Goal: Information Seeking & Learning: Check status

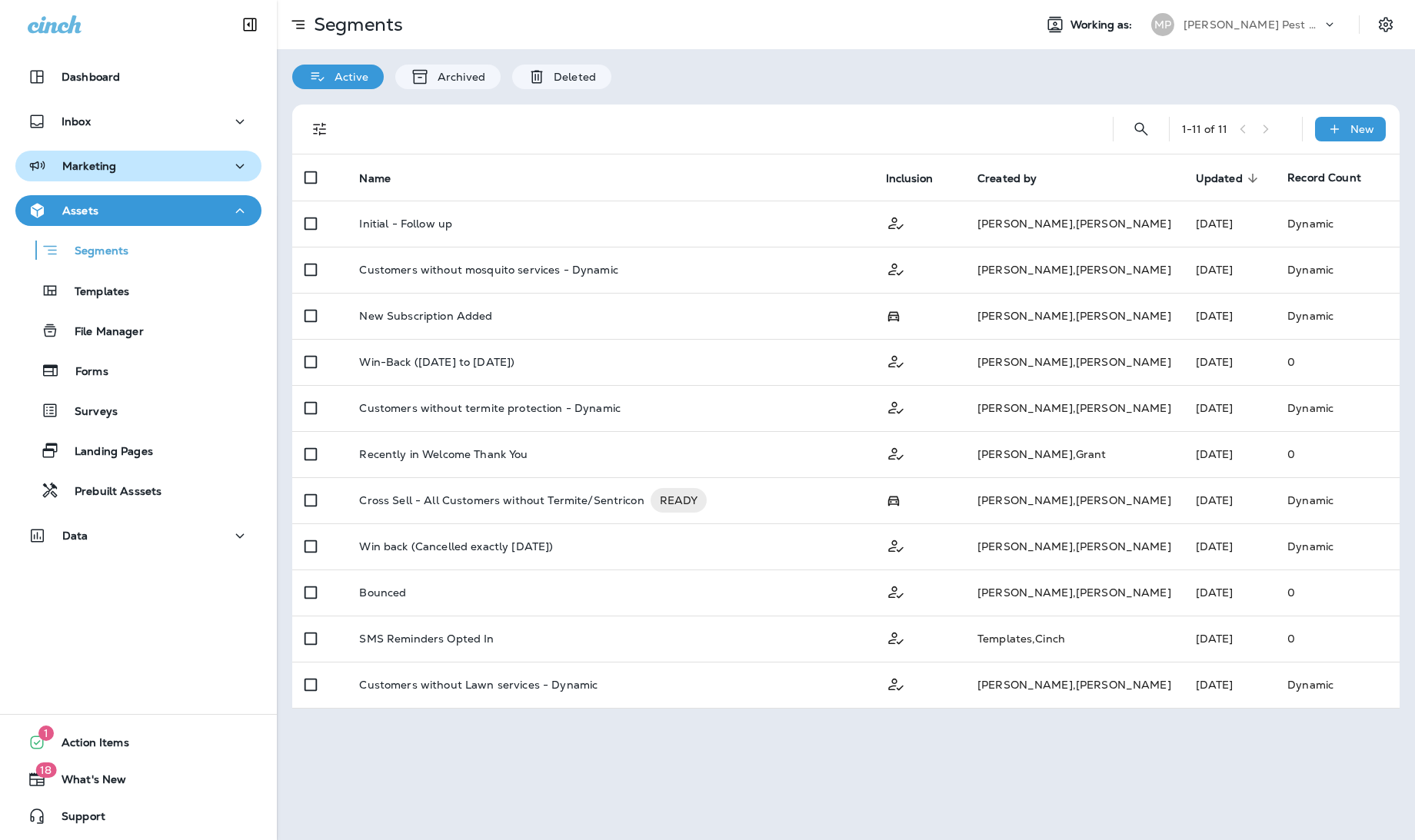
click at [155, 158] on div "Marketing" at bounding box center [138, 167] width 221 height 19
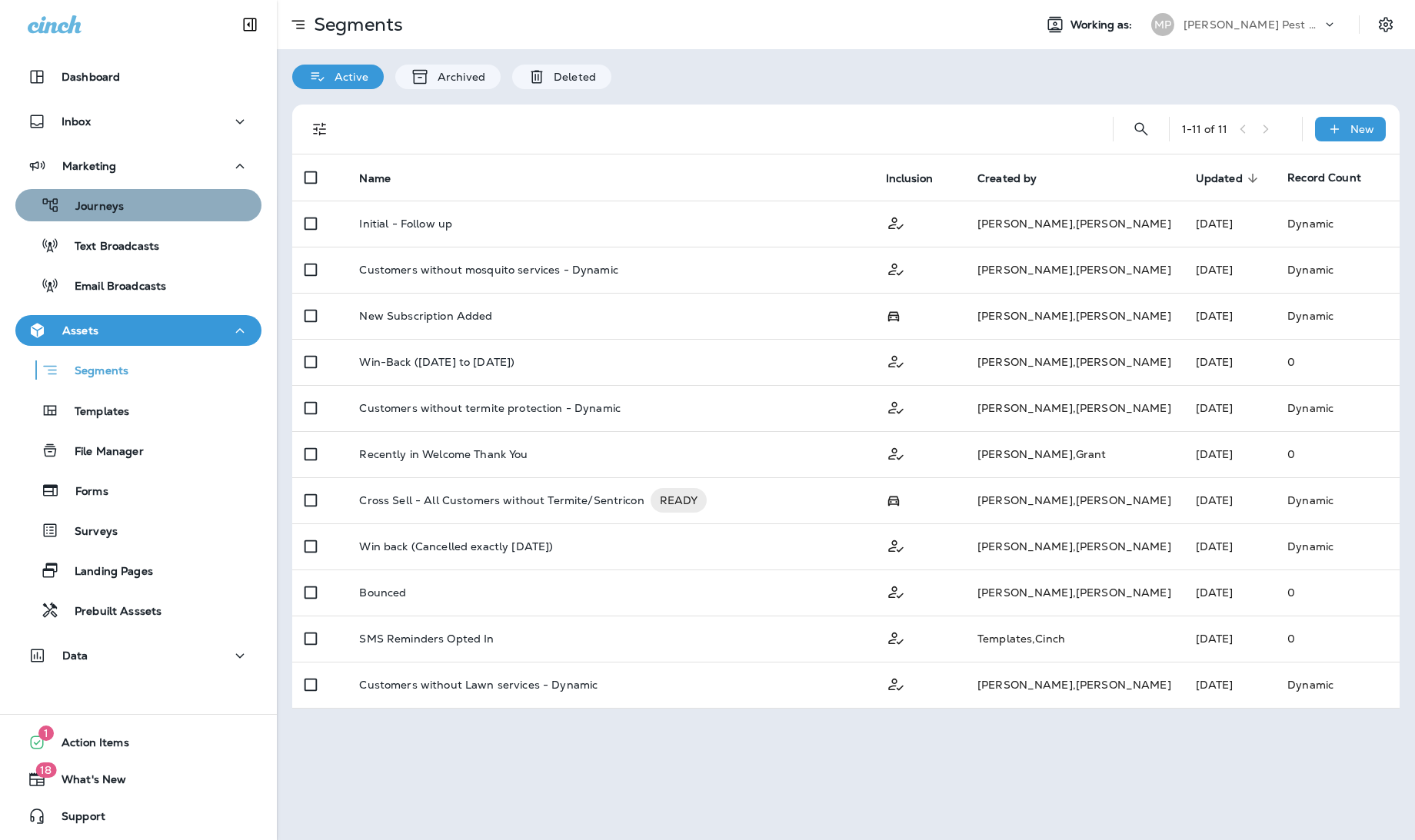
click at [146, 193] on div "Journeys" at bounding box center [138, 205] width 234 height 23
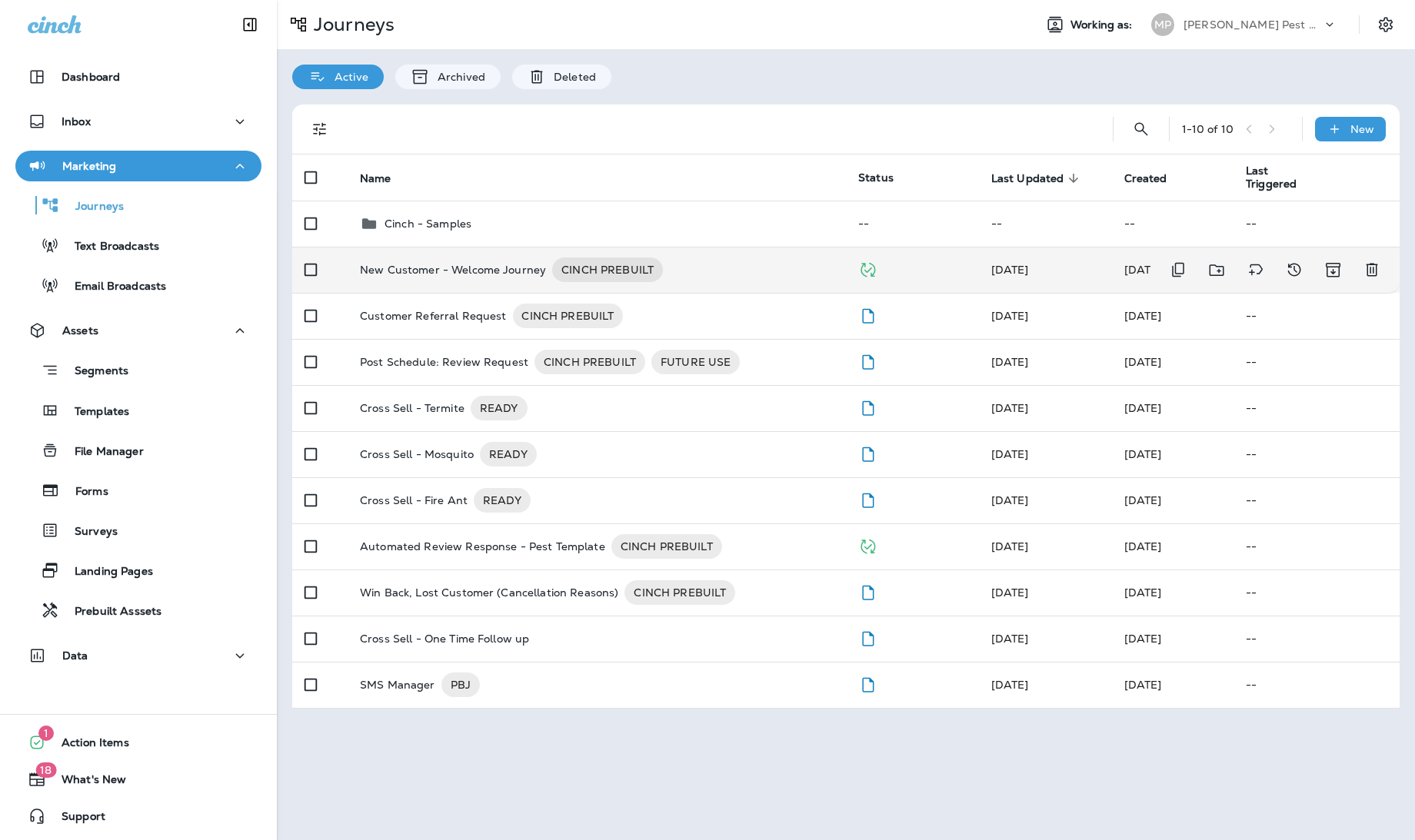
click at [486, 269] on p "New Customer - Welcome Journey" at bounding box center [453, 269] width 186 height 24
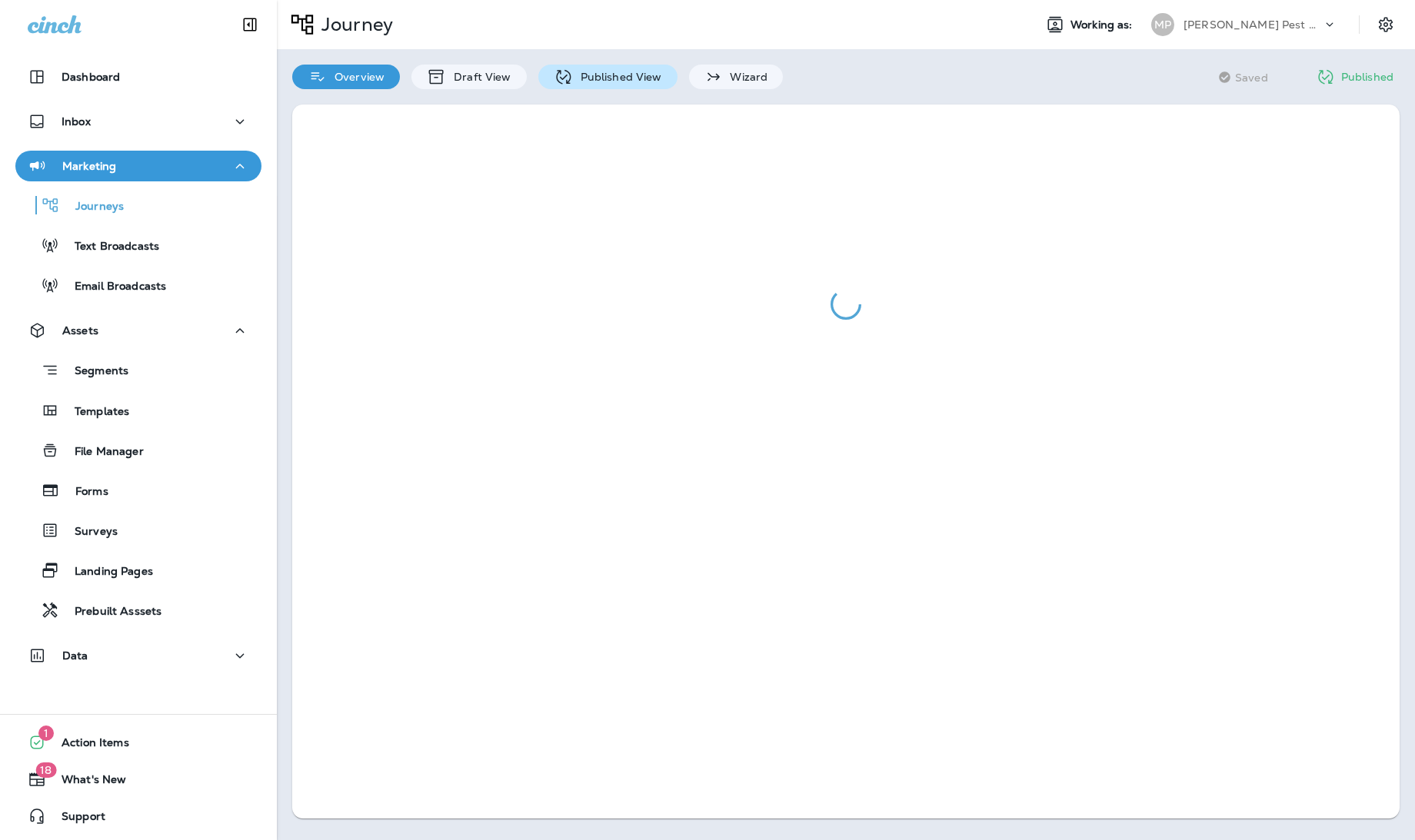
click at [603, 85] on div "Published View" at bounding box center [607, 77] width 139 height 24
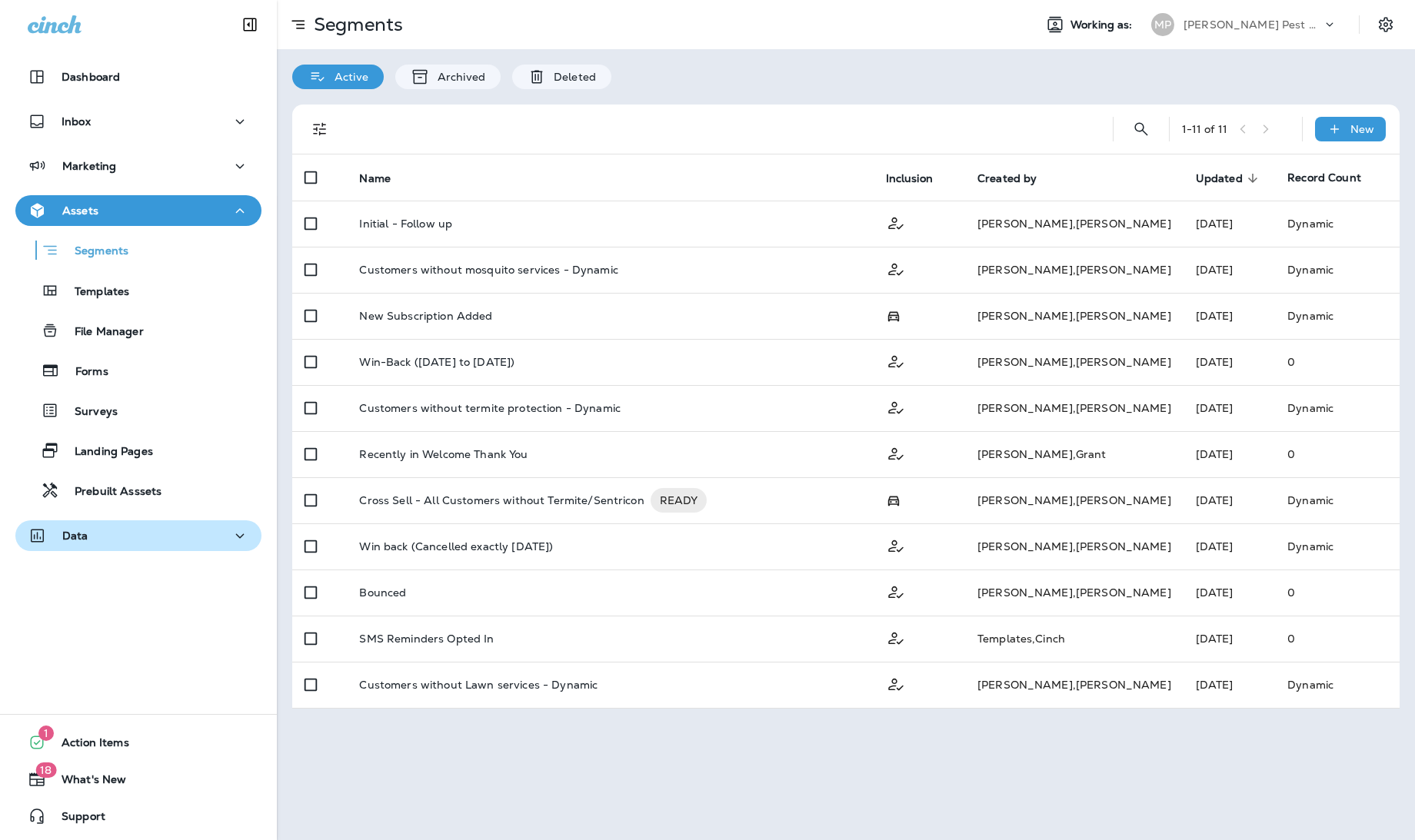
click at [79, 532] on p "Data" at bounding box center [75, 536] width 26 height 12
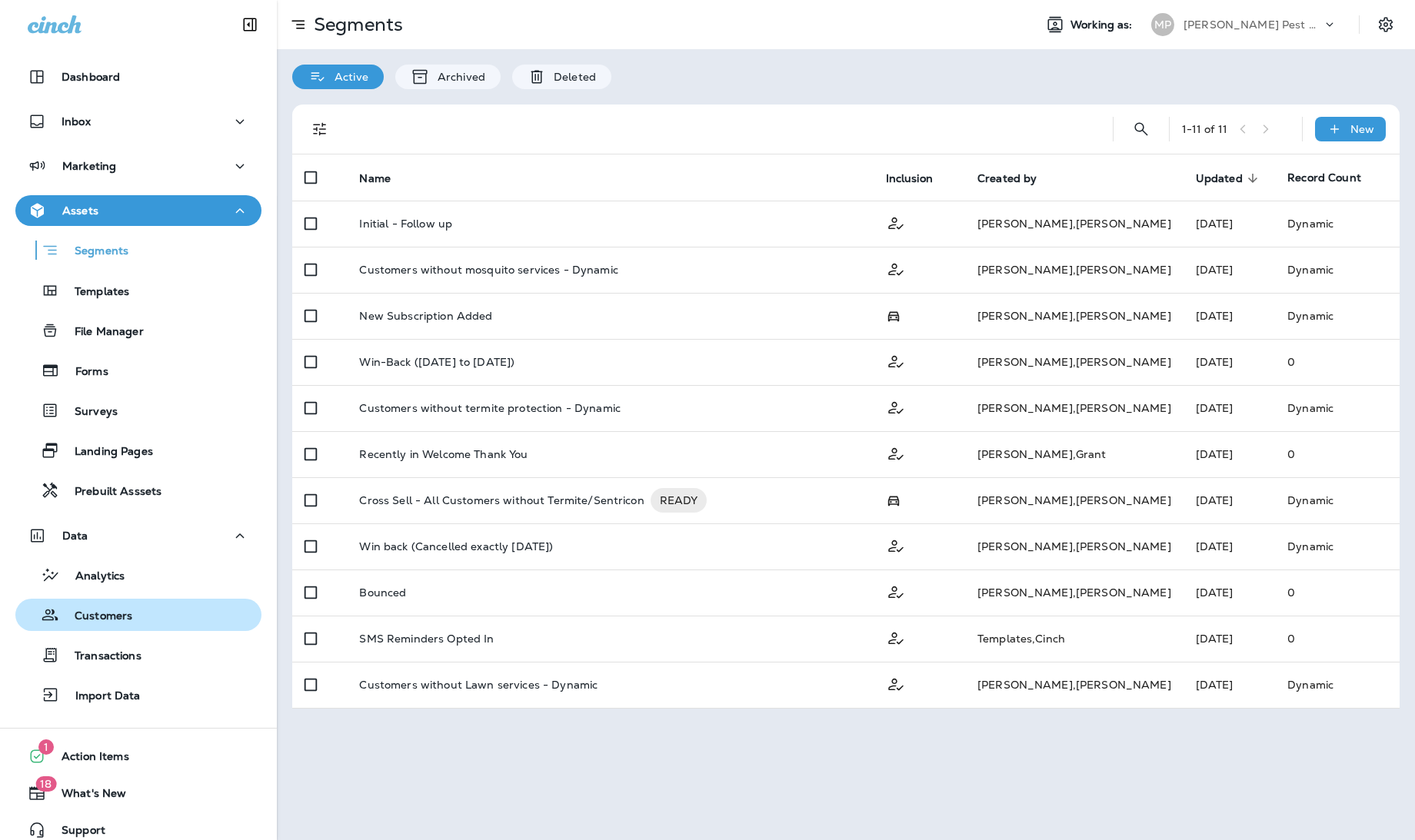
click at [124, 609] on p "Customers" at bounding box center [96, 616] width 73 height 15
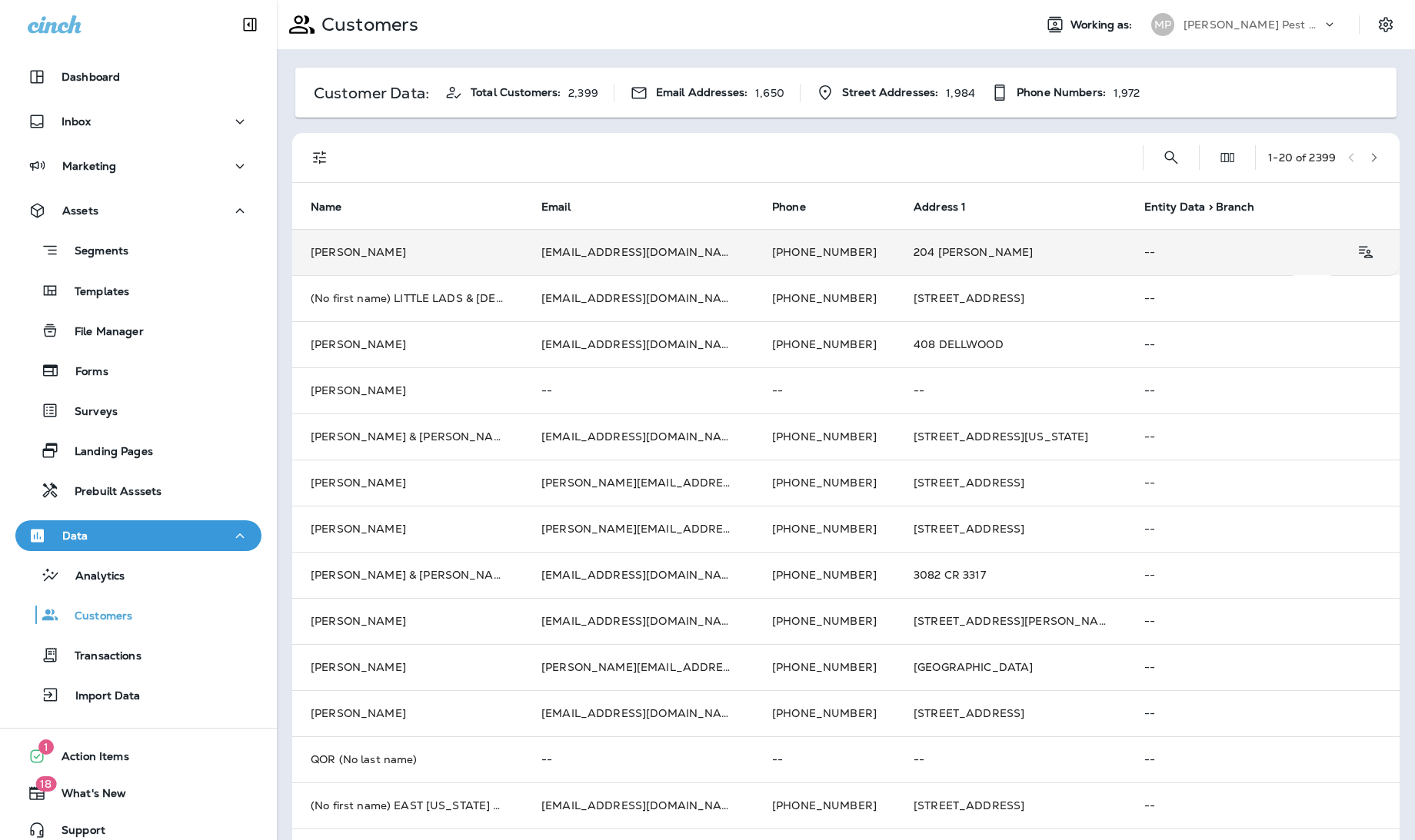
click at [434, 253] on td "Carl Thompson" at bounding box center [407, 251] width 231 height 46
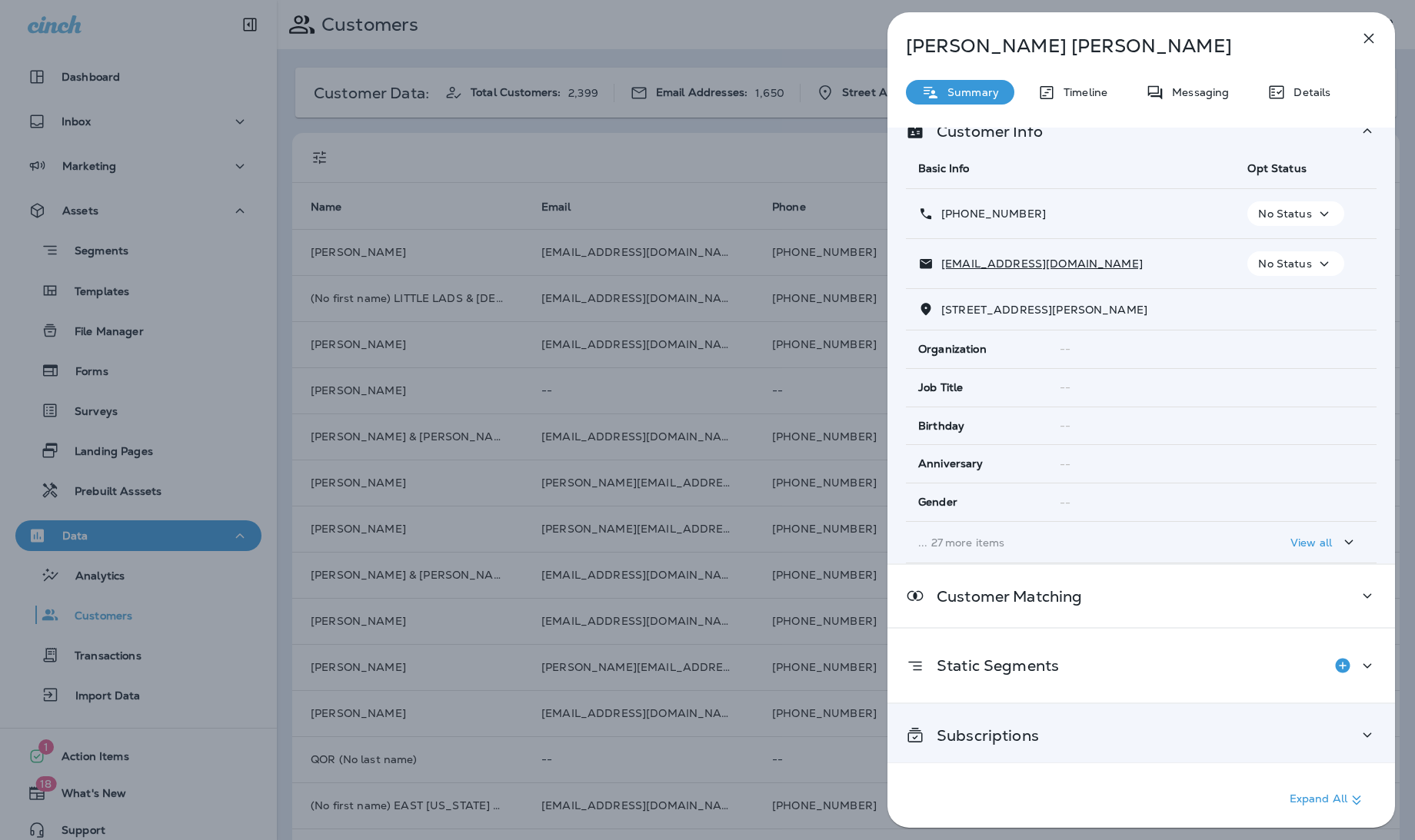
click at [1027, 742] on div "Subscriptions" at bounding box center [1141, 736] width 508 height 62
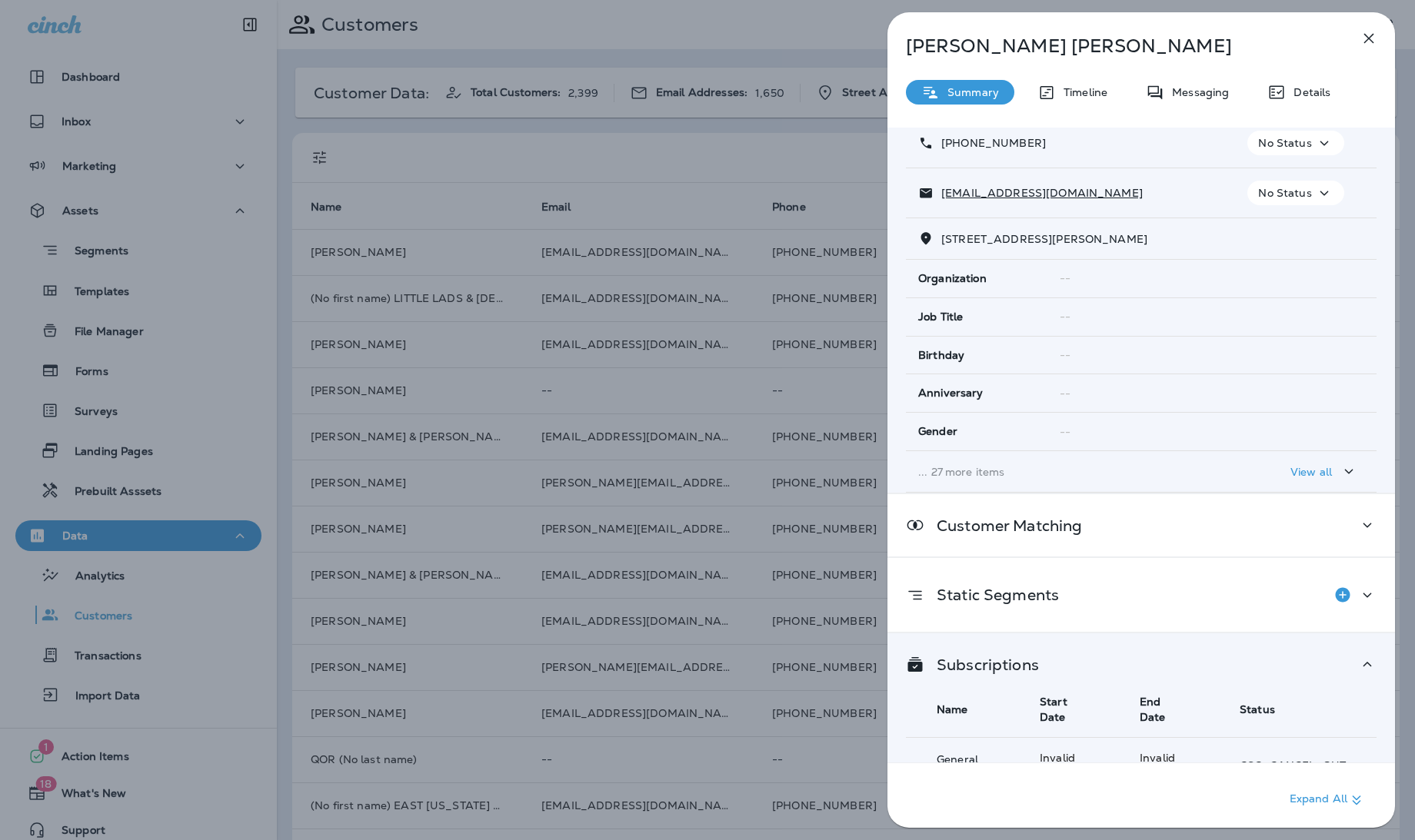
scroll to position [126, 0]
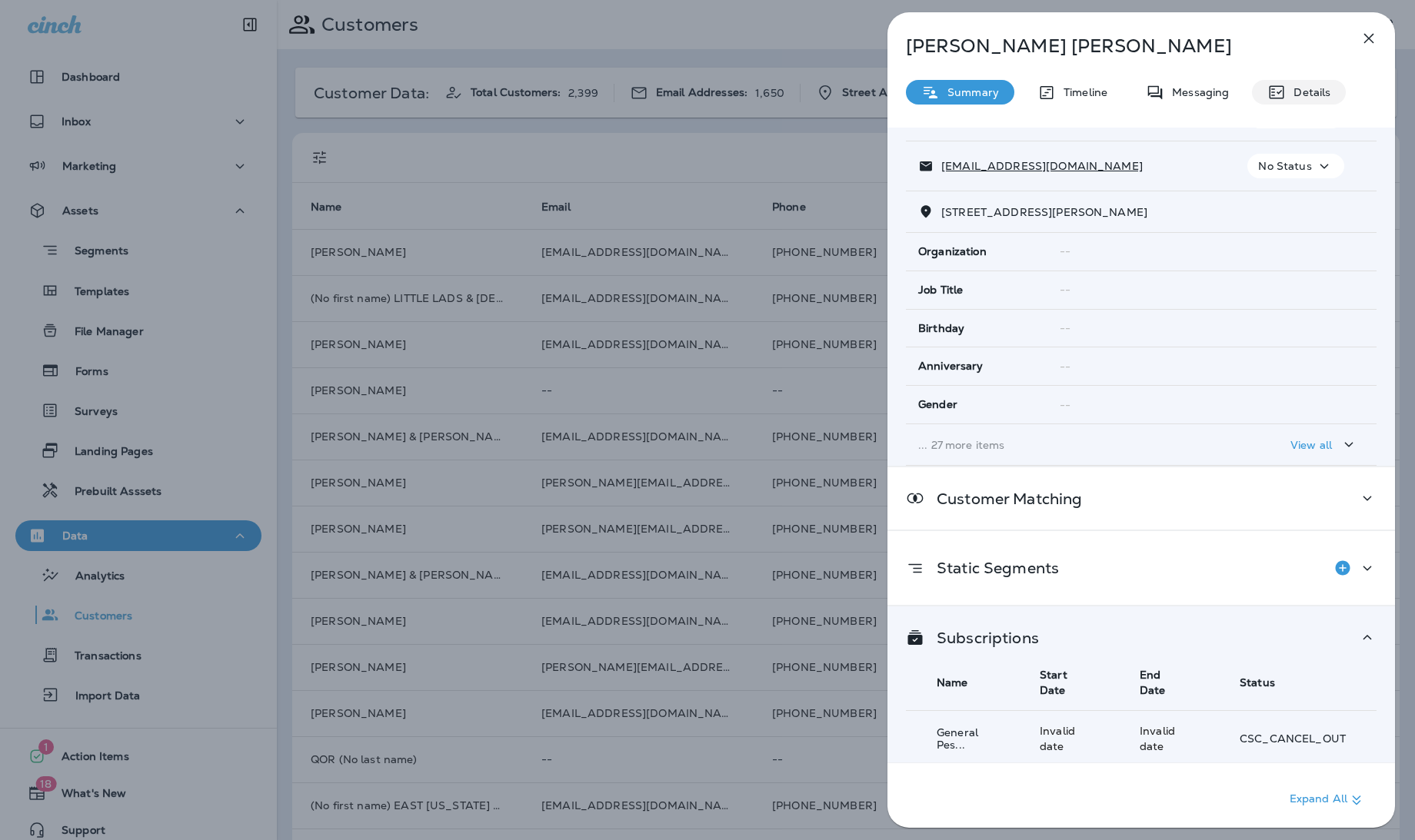
click at [1304, 102] on div "Details" at bounding box center [1298, 92] width 94 height 24
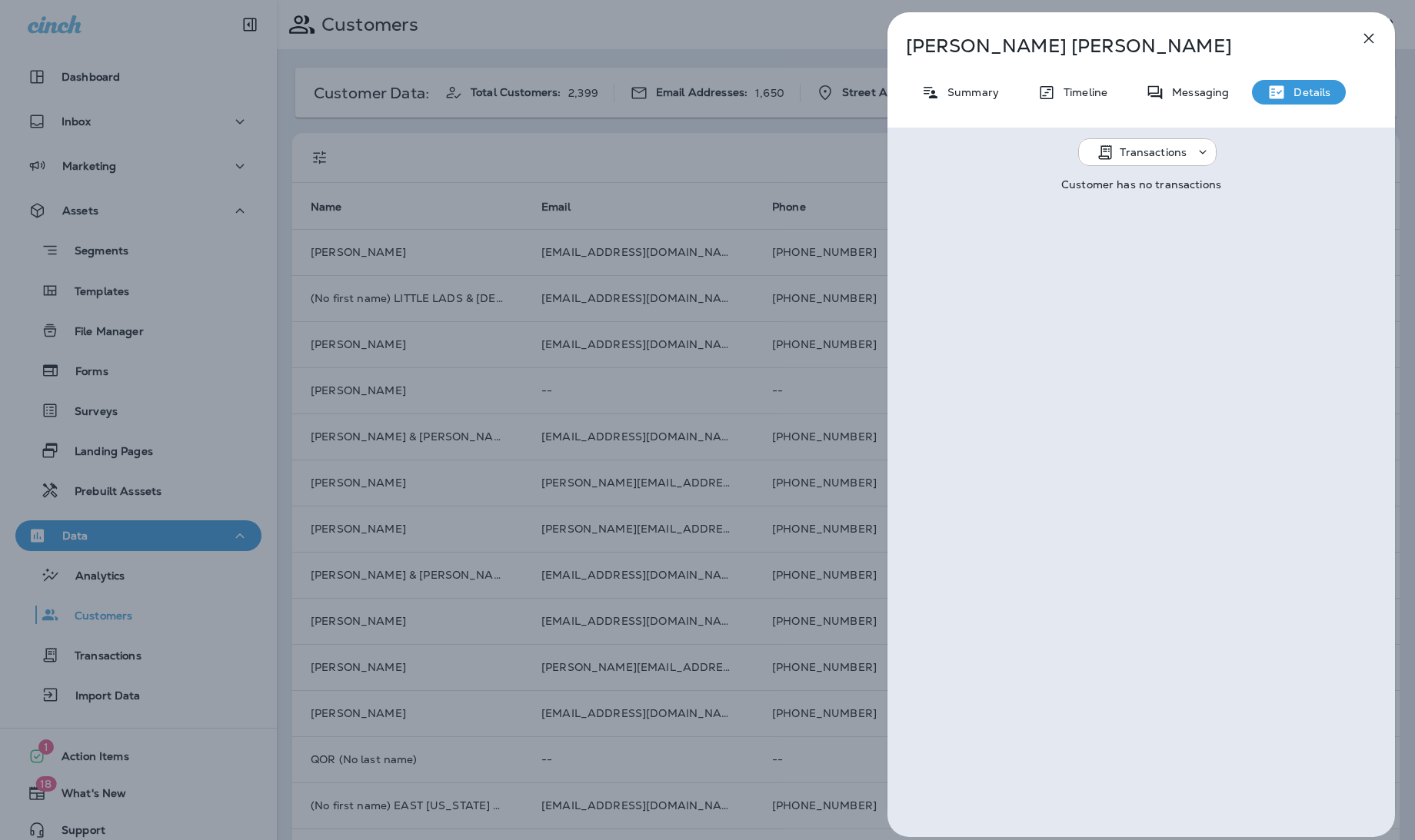
click at [1186, 151] on div "Transactions" at bounding box center [1158, 152] width 74 height 12
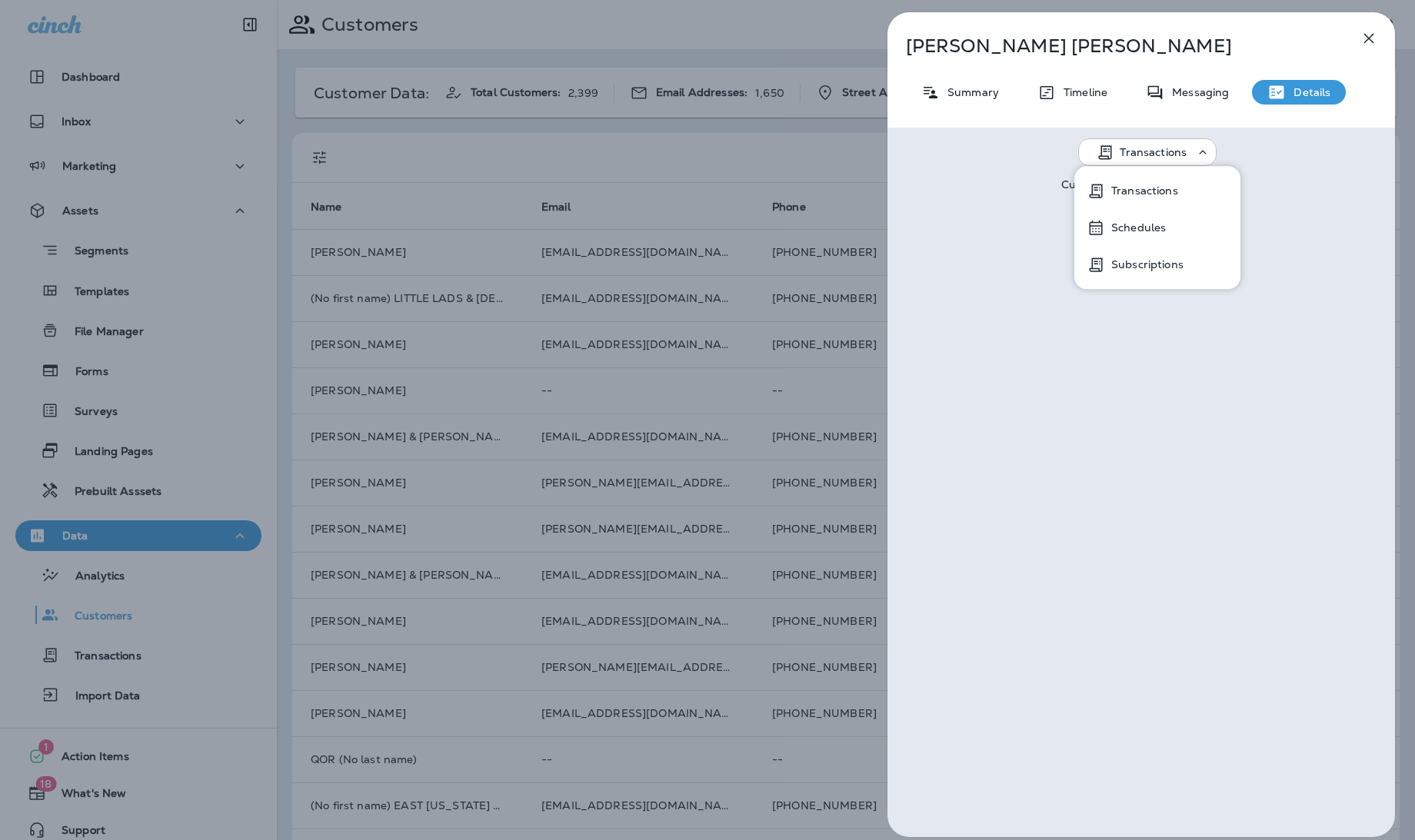
click at [1153, 264] on p "Subscriptions" at bounding box center [1144, 264] width 79 height 12
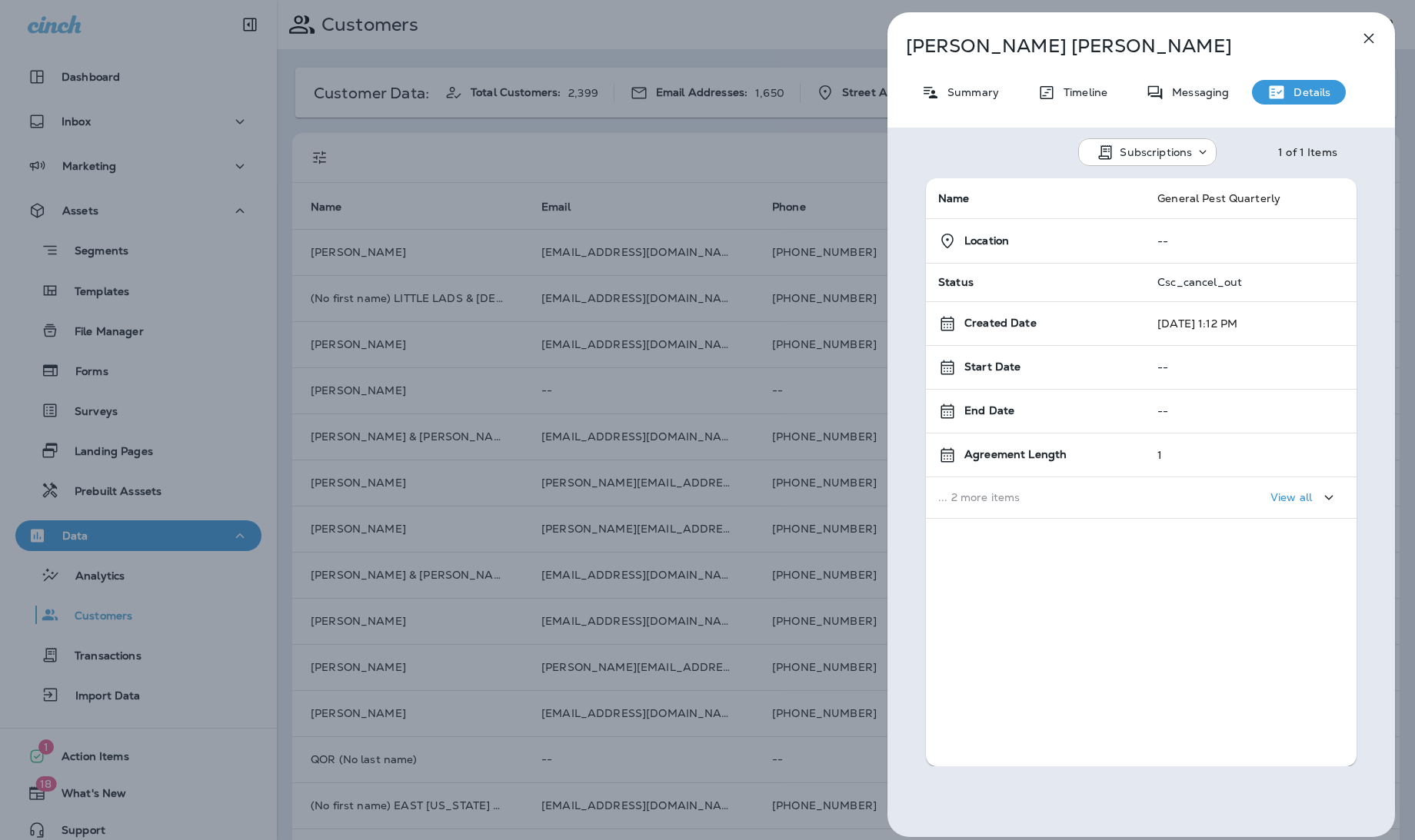
click at [1292, 501] on p "View all" at bounding box center [1291, 497] width 41 height 12
click at [784, 118] on div "Carl Thompson Summary Timeline Messaging Details Subscriptions 1 of 1 Items Nam…" at bounding box center [707, 420] width 1415 height 840
